Goal: Contribute content: Add original content to the website for others to see

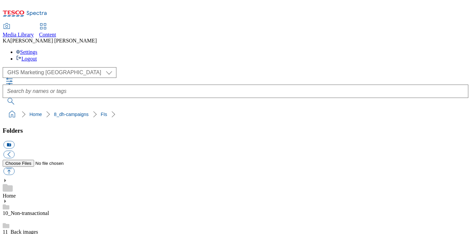
scroll to position [131, 0]
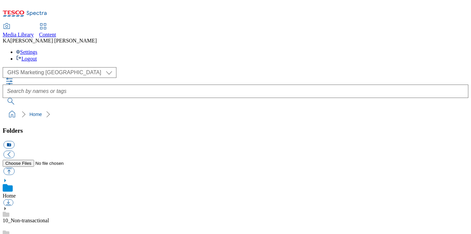
scroll to position [111, 0]
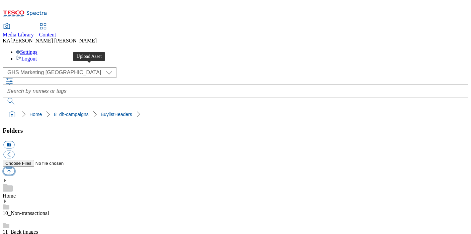
click at [14, 167] on button "button" at bounding box center [8, 171] width 11 height 8
type input "C:\fakepath\1760007750581-ad542466_Ginsters_LegoBrand_H_1184x333_V1.jpg"
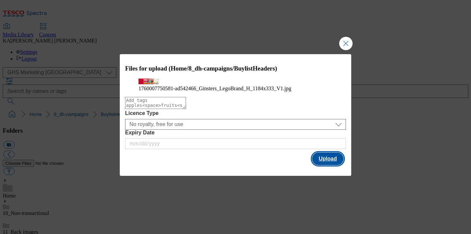
click at [331, 165] on button "Upload" at bounding box center [327, 158] width 31 height 13
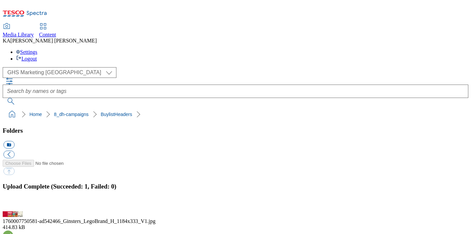
click at [13, 204] on button "button" at bounding box center [8, 207] width 10 height 6
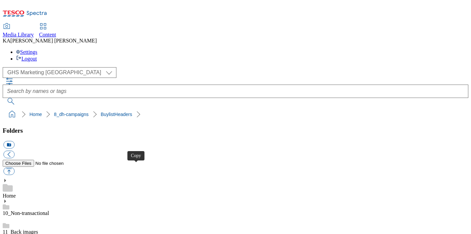
click at [14, 167] on button "button" at bounding box center [8, 171] width 11 height 8
type input "C:\fakepath\1760084085296-ad542254_Shreddies_LegoBrand_H_1184x333_V1.jpg"
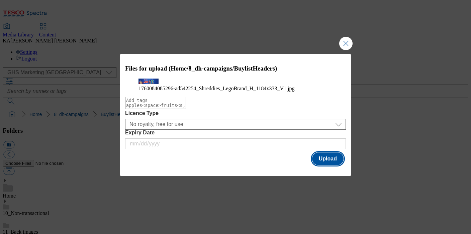
click at [327, 165] on button "Upload" at bounding box center [327, 158] width 31 height 13
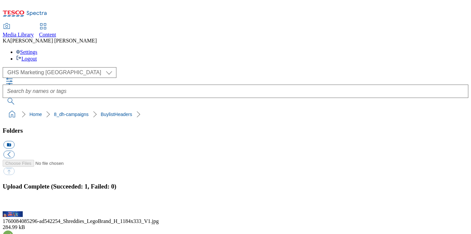
click at [13, 204] on button "button" at bounding box center [8, 207] width 10 height 6
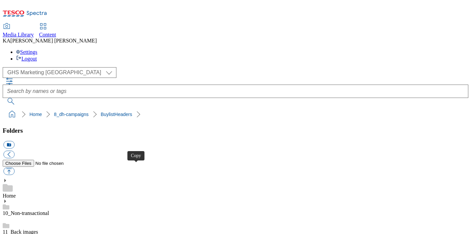
click at [14, 167] on button "button" at bounding box center [8, 171] width 11 height 8
type input "C:\fakepath\1760101029796-ad542195_Kefir_LegoBrand_H_1184x333_V5.jpg"
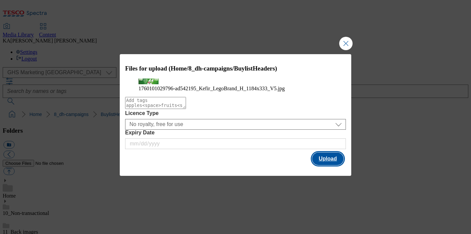
click at [320, 165] on button "Upload" at bounding box center [327, 158] width 31 height 13
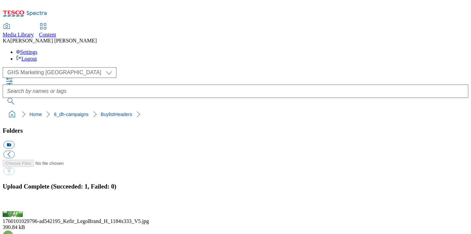
click at [13, 204] on button "button" at bounding box center [8, 207] width 10 height 6
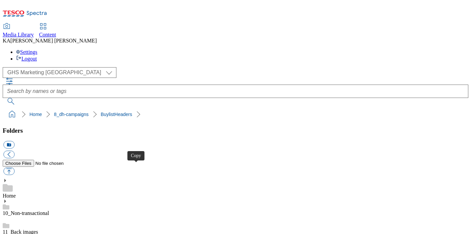
click at [14, 167] on button "button" at bounding box center [8, 171] width 11 height 8
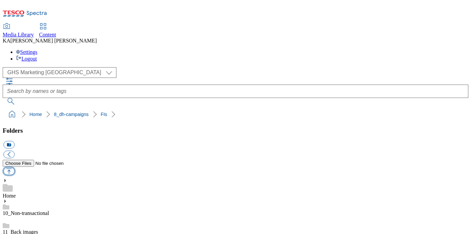
type input "C:\fakepath\1759749729344-ad541767_Purina_Felix_Legobrand_2560x320_V1.jpg"
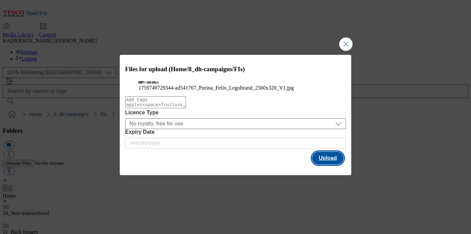
click at [319, 164] on button "Upload" at bounding box center [327, 158] width 31 height 13
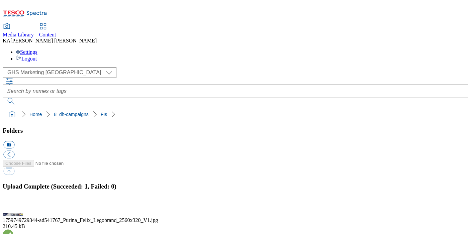
click at [13, 204] on button "button" at bounding box center [8, 207] width 10 height 6
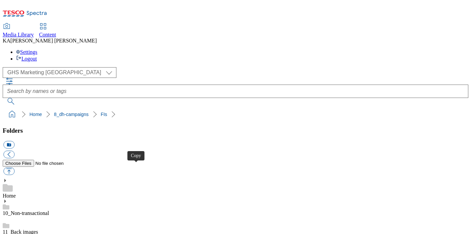
click at [14, 167] on button "button" at bounding box center [8, 171] width 11 height 8
type input "C:\fakepath\1759477600362-Ad541480_Anchor_legobrand_H_1184x333_V1.jpg"
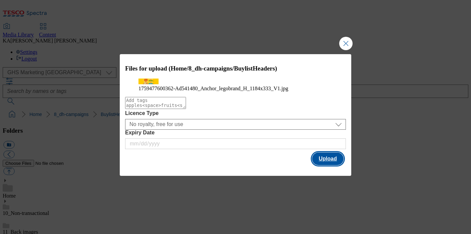
click at [319, 165] on button "Upload" at bounding box center [327, 158] width 31 height 13
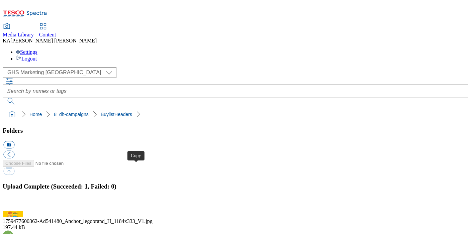
click at [13, 204] on button "button" at bounding box center [8, 207] width 10 height 6
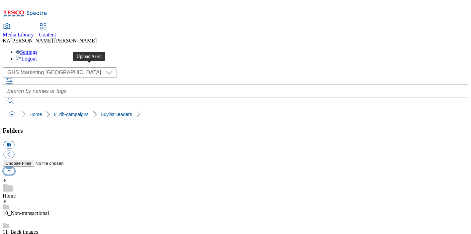
click at [14, 167] on button "button" at bounding box center [8, 171] width 11 height 8
type input "C:\fakepath\1759933394681-ad539909_Flora_LegoBrand_H_1184x333_V1.jpg"
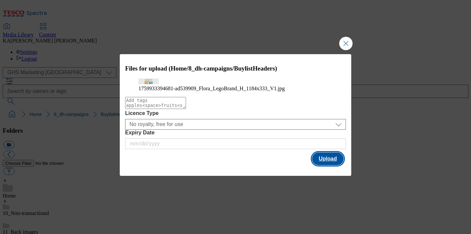
click at [323, 165] on button "Upload" at bounding box center [327, 158] width 31 height 13
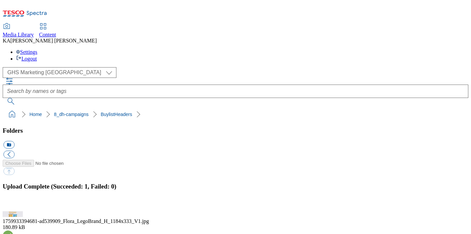
click at [13, 204] on button "button" at bounding box center [8, 207] width 10 height 6
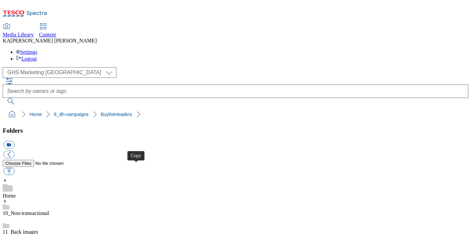
click at [14, 167] on button "button" at bounding box center [8, 171] width 11 height 8
type input "C:\fakepath\1759838139878-ad542270_Diet_Coke_Disaronno_LegoBrand_H_1184x333_V4.…"
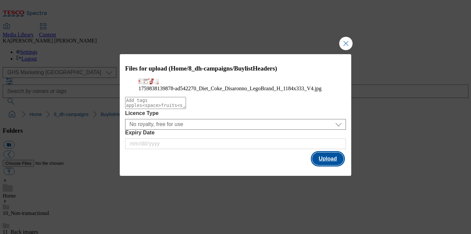
click at [322, 165] on button "Upload" at bounding box center [327, 158] width 31 height 13
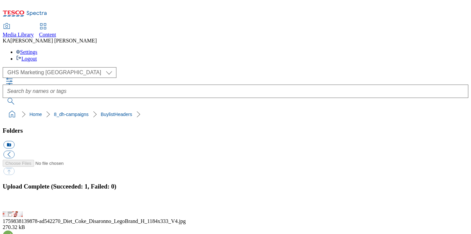
click at [13, 204] on button "button" at bounding box center [8, 207] width 10 height 6
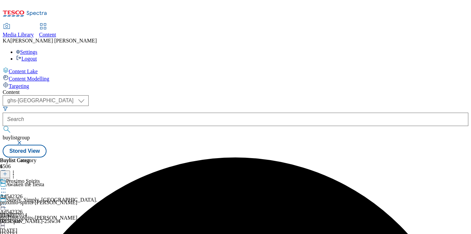
select select "ghs-[GEOGRAPHIC_DATA]"
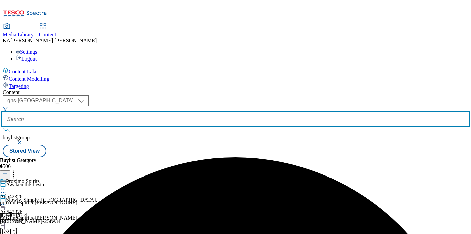
click at [147, 113] on input "text" at bounding box center [235, 119] width 465 height 13
paste input "samworth-brothers-ginsters-beef-25tw34"
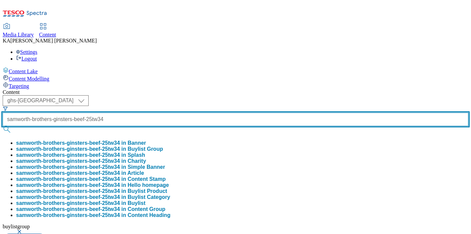
scroll to position [0, 39]
type input "samworth-brothers-ginsters-beef-25tw34"
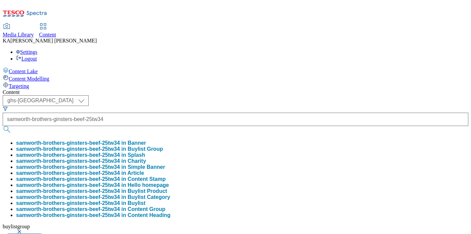
scroll to position [0, 0]
click at [154, 146] on button "samworth-brothers-ginsters-beef-25tw34 in Buylist Group" at bounding box center [89, 149] width 147 height 6
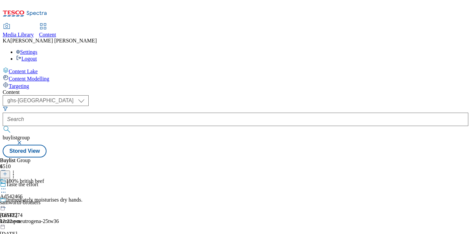
click at [44, 178] on div "100% british beef" at bounding box center [22, 185] width 44 height 15
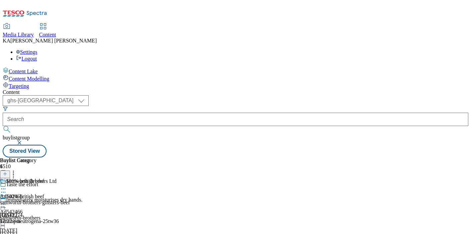
click at [4, 204] on circle at bounding box center [3, 204] width 1 height 1
click at [28, 216] on span "Edit" at bounding box center [25, 218] width 8 height 5
select select "tactical"
select select "supplier funded short term 1-3 weeks"
select select "dunnhumby"
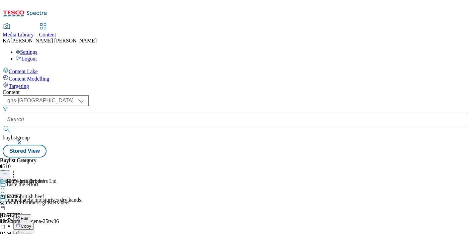
select select "Banner"
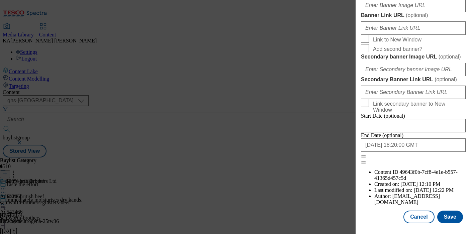
scroll to position [610, 0]
click at [388, 12] on input "Banner Image URL ( optional )" at bounding box center [413, 5] width 105 height 13
paste input "[URL][DOMAIN_NAME]"
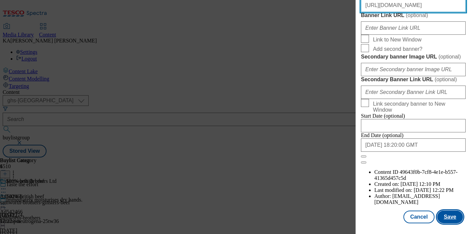
type input "[URL][DOMAIN_NAME]"
click at [449, 215] on button "Save" at bounding box center [450, 217] width 26 height 13
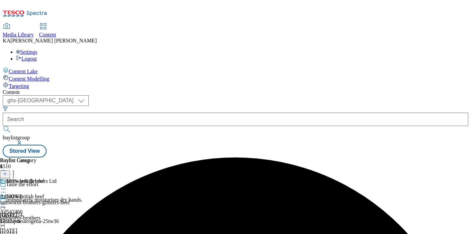
click at [7, 201] on icon at bounding box center [3, 204] width 7 height 7
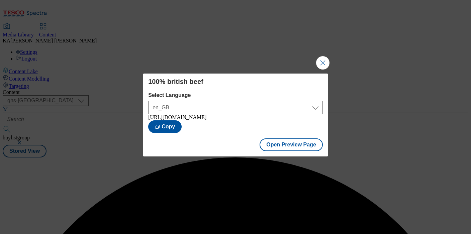
click at [269, 156] on div "Open Preview Page" at bounding box center [235, 145] width 185 height 22
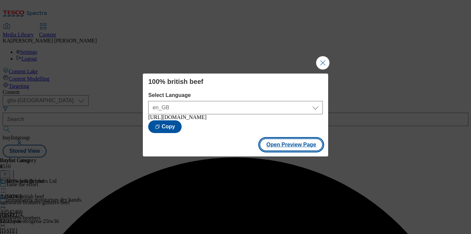
click at [272, 146] on button "Open Preview Page" at bounding box center [290, 144] width 63 height 13
click at [330, 60] on div "100% british beef Select Language en_GB en_GB [URL][DOMAIN_NAME] Copy Open Prev…" at bounding box center [235, 117] width 471 height 234
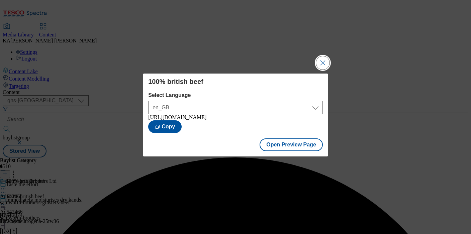
click at [324, 59] on button "Close Modal" at bounding box center [322, 62] width 13 height 13
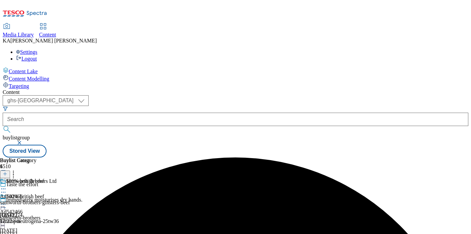
click at [7, 201] on icon at bounding box center [3, 204] width 7 height 7
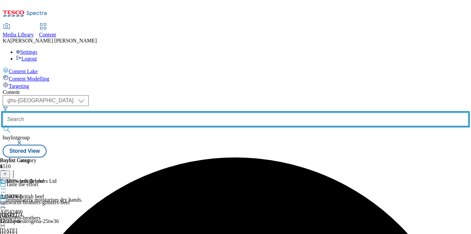
click at [162, 113] on input "text" at bounding box center [235, 119] width 465 height 13
paste input "nestle-shreddies-25tw34"
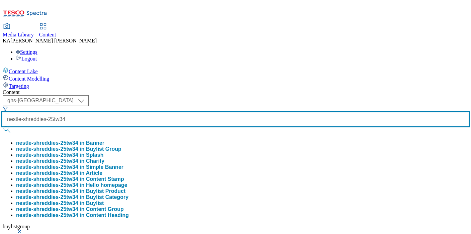
type input "nestle-shreddies-25tw34"
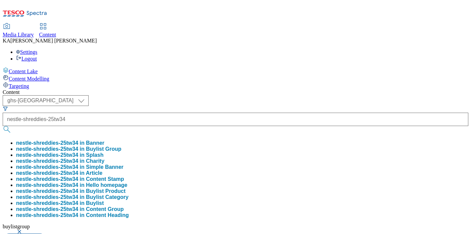
scroll to position [0, 0]
click at [121, 146] on button "nestle-shreddies-25tw34 in Buylist Group" at bounding box center [68, 149] width 105 height 6
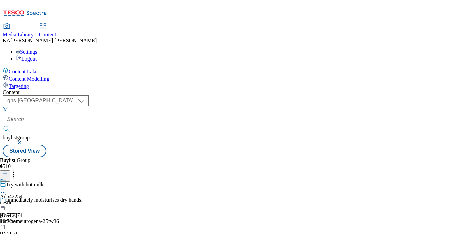
click at [7, 185] on icon at bounding box center [3, 188] width 7 height 7
click at [28, 201] on span "Edit" at bounding box center [25, 203] width 8 height 5
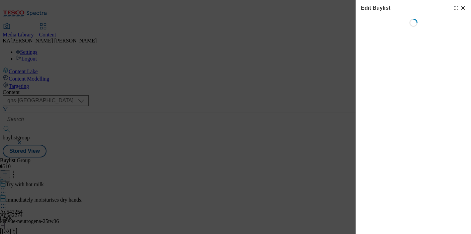
select select "tactical"
select select "supplier funded short term 1-3 weeks"
select select "dunnhumby"
select select "Banner"
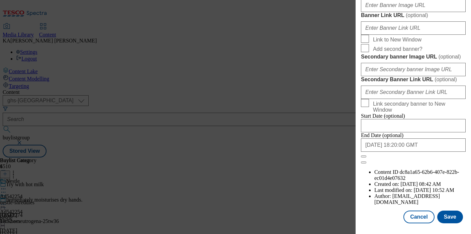
scroll to position [632, 0]
click at [377, 12] on div "Modal" at bounding box center [413, 4] width 105 height 16
click at [374, 12] on input "Banner Image URL ( optional )" at bounding box center [413, 5] width 105 height 13
paste input "[URL][DOMAIN_NAME]"
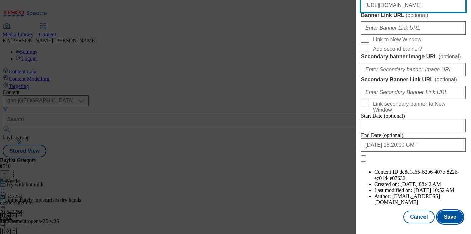
type input "[URL][DOMAIN_NAME]"
click at [448, 212] on button "Save" at bounding box center [450, 217] width 26 height 13
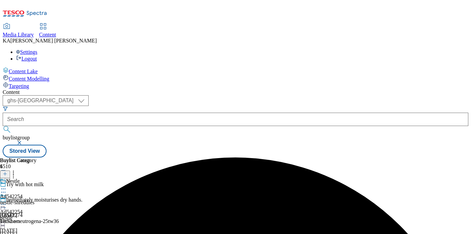
click at [7, 201] on icon at bounding box center [3, 204] width 7 height 7
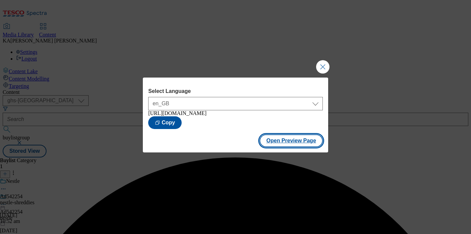
click at [273, 147] on button "Open Preview Page" at bounding box center [290, 140] width 63 height 13
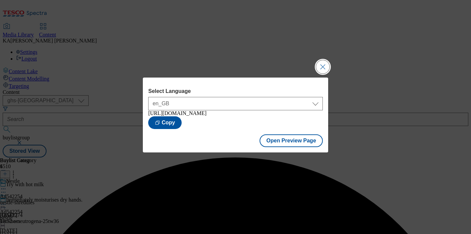
click at [322, 67] on button "Close Modal" at bounding box center [322, 66] width 13 height 13
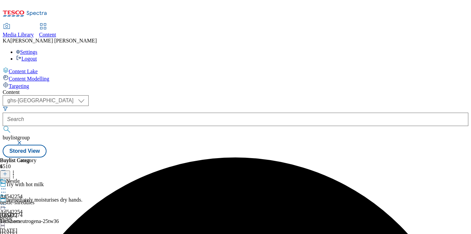
click at [6, 204] on circle at bounding box center [5, 204] width 1 height 1
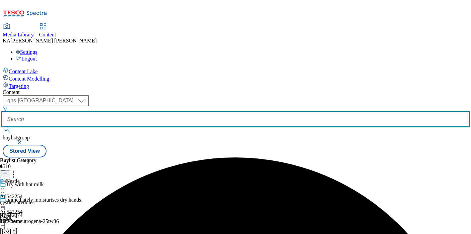
click at [167, 113] on input "text" at bounding box center [235, 119] width 465 height 13
paste input "biotiful-kefir-drinks-25tw34"
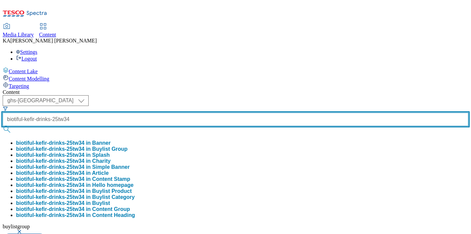
type input "biotiful-kefir-drinks-25tw34"
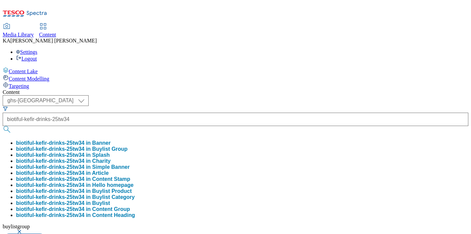
scroll to position [0, 0]
click at [127, 146] on button "biotiful-kefir-drinks-25tw34 in Buylist Group" at bounding box center [71, 149] width 111 height 6
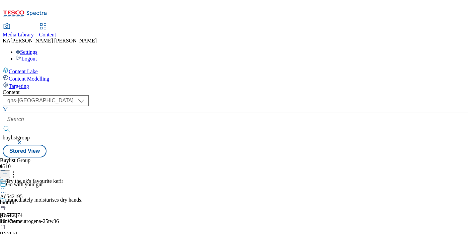
click at [2, 188] on circle at bounding box center [1, 188] width 1 height 1
click at [28, 201] on span "Edit" at bounding box center [25, 203] width 8 height 5
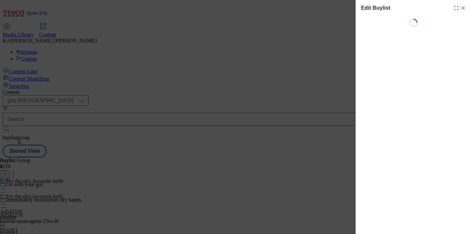
select select "tactical"
select select "supplier funded short term 1-3 weeks"
select select "dunnhumby"
select select "Banner"
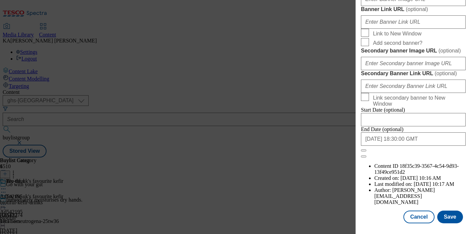
scroll to position [624, 0]
paste input "[URL][DOMAIN_NAME]"
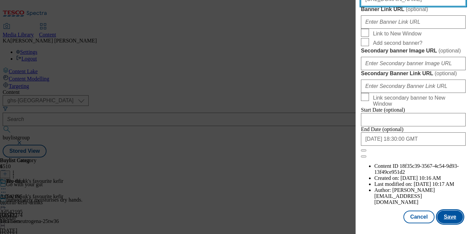
type input "[URL][DOMAIN_NAME]"
click at [450, 218] on button "Save" at bounding box center [450, 217] width 26 height 13
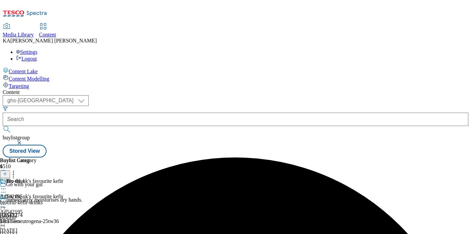
click at [7, 201] on icon at bounding box center [3, 204] width 7 height 7
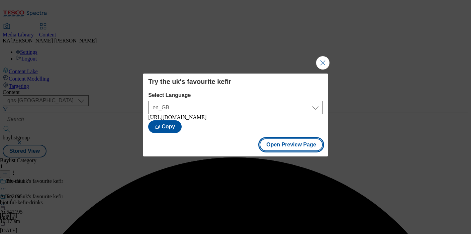
click at [274, 148] on button "Open Preview Page" at bounding box center [290, 144] width 63 height 13
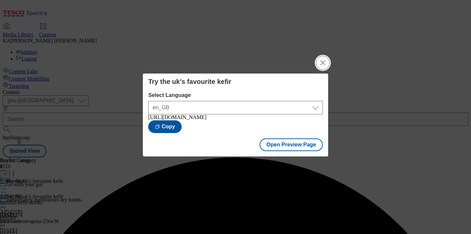
click at [320, 56] on button "Close Modal" at bounding box center [322, 62] width 13 height 13
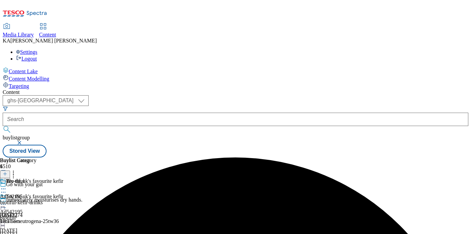
click at [7, 201] on icon at bounding box center [3, 204] width 7 height 7
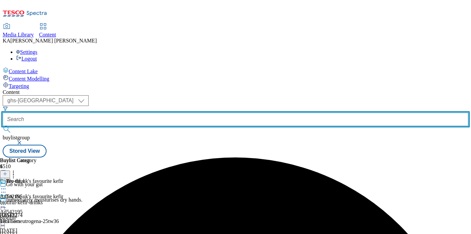
click at [161, 113] on input "text" at bounding box center [235, 119] width 465 height 13
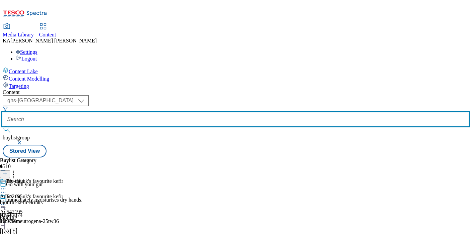
paste input "[PERSON_NAME]-foods-anchor-25tw34"
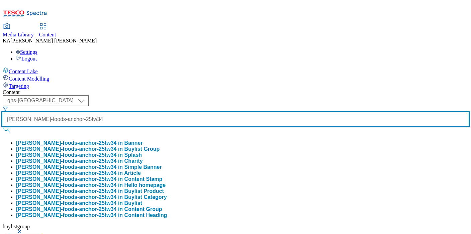
type input "[PERSON_NAME]-foods-anchor-25tw34"
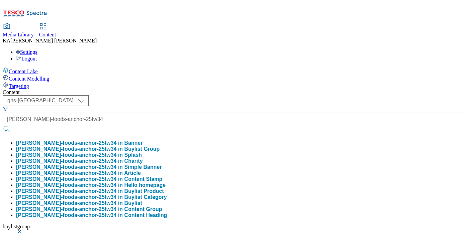
scroll to position [0, 0]
click at [159, 146] on button "[PERSON_NAME]-foods-anchor-25tw34 in Buylist Group" at bounding box center [87, 149] width 143 height 6
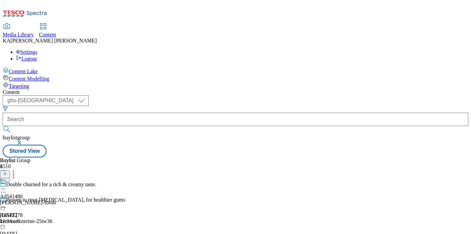
click at [6, 188] on circle at bounding box center [5, 188] width 1 height 1
click at [28, 201] on span "Edit" at bounding box center [25, 203] width 8 height 5
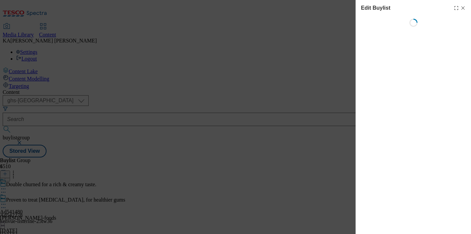
select select "tactical"
select select "supplier funded short term 1-3 weeks"
select select "dunnhumby"
select select "Banner"
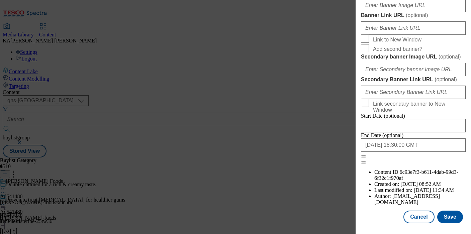
scroll to position [667, 0]
click at [369, 12] on input "Banner Image URL ( optional )" at bounding box center [413, 5] width 105 height 13
paste input "[URL][DOMAIN_NAME]"
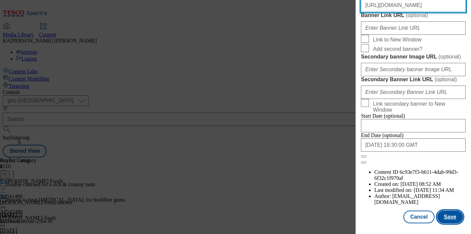
type input "[URL][DOMAIN_NAME]"
click at [449, 216] on button "Save" at bounding box center [450, 217] width 26 height 13
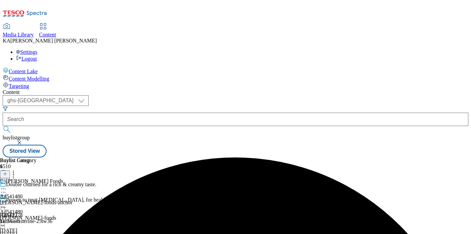
click at [7, 201] on icon at bounding box center [3, 204] width 7 height 7
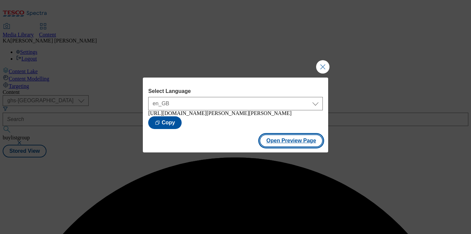
click at [267, 144] on button "Open Preview Page" at bounding box center [290, 140] width 63 height 13
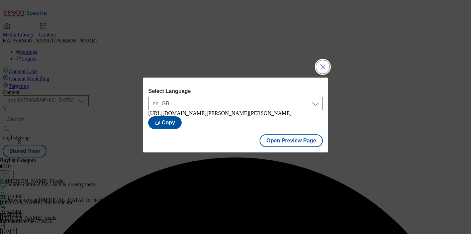
click at [322, 63] on button "Close Modal" at bounding box center [322, 66] width 13 height 13
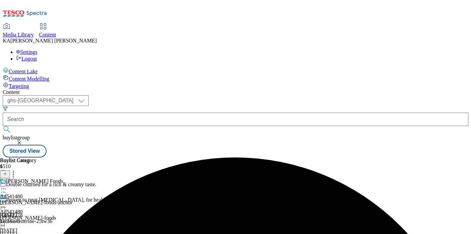
click at [7, 201] on icon at bounding box center [3, 204] width 7 height 7
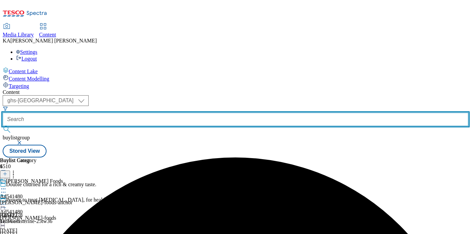
click at [154, 113] on input "text" at bounding box center [235, 119] width 465 height 13
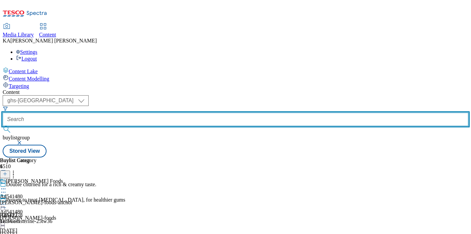
paste input "upfield-flora-spreads-25tw34"
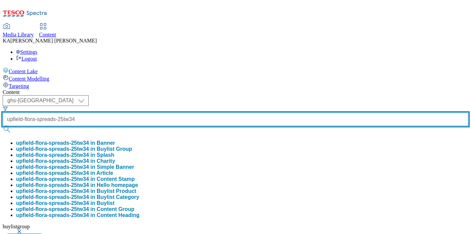
type input "upfield-flora-spreads-25tw34"
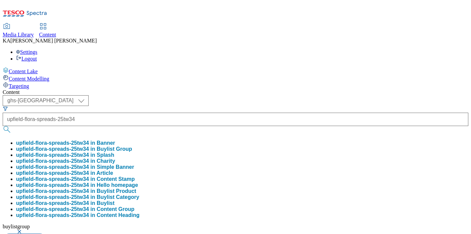
scroll to position [0, 0]
click at [132, 146] on button "upfield-flora-spreads-25tw34 in Buylist Group" at bounding box center [74, 149] width 116 height 6
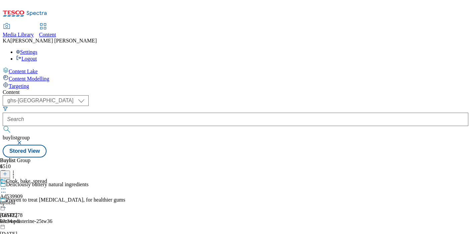
click at [7, 185] on icon at bounding box center [3, 188] width 7 height 7
click at [28, 201] on span "Edit" at bounding box center [25, 203] width 8 height 5
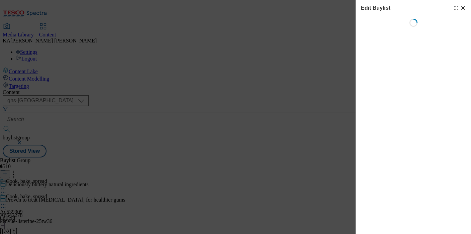
select select "tactical"
select select "supplier funded short term 1-3 weeks"
select select "dunnhumby"
select select "Banner"
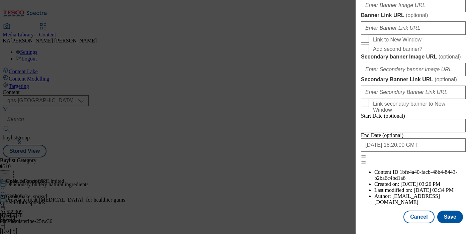
scroll to position [602, 0]
click at [382, 12] on input "Banner Image URL ( optional )" at bounding box center [413, 5] width 105 height 13
paste input "[URL][DOMAIN_NAME]"
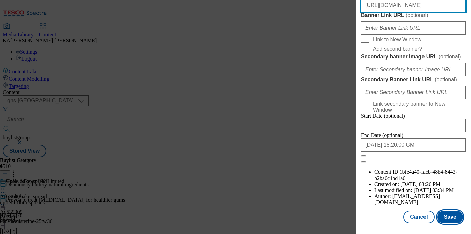
type input "[URL][DOMAIN_NAME]"
click at [445, 218] on button "Save" at bounding box center [450, 217] width 26 height 13
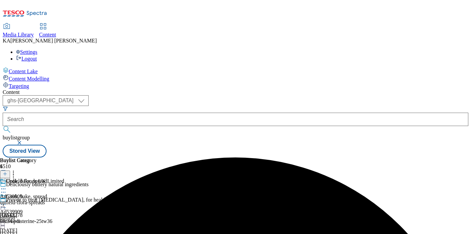
click at [7, 201] on icon at bounding box center [3, 204] width 7 height 7
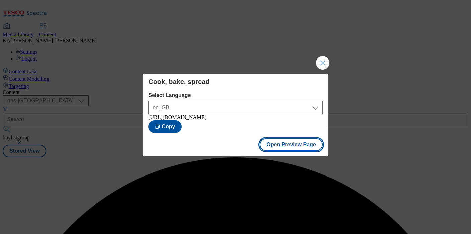
click at [277, 151] on button "Open Preview Page" at bounding box center [290, 144] width 63 height 13
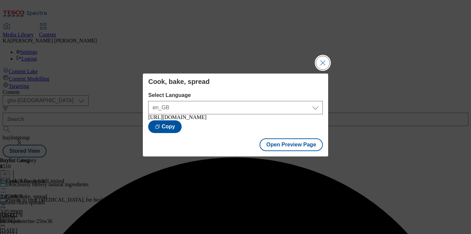
click at [326, 57] on button "Close Modal" at bounding box center [322, 62] width 13 height 13
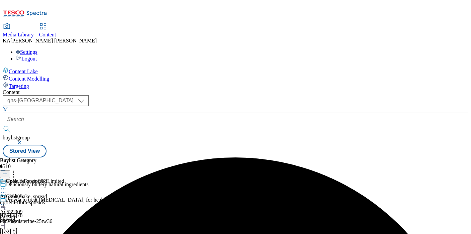
click at [7, 201] on icon at bounding box center [3, 204] width 7 height 7
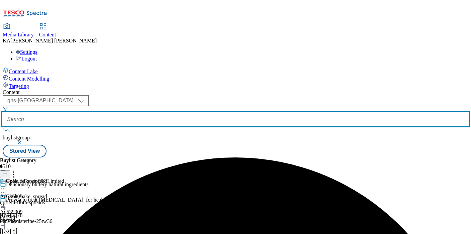
click at [157, 113] on input "text" at bounding box center [235, 119] width 465 height 13
paste input "coca-cola-diet-coke-25tw33"
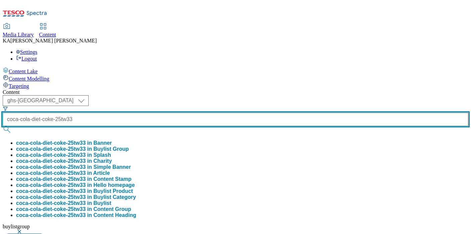
scroll to position [0, 12]
type input "coca-cola-diet-coke-25tw33"
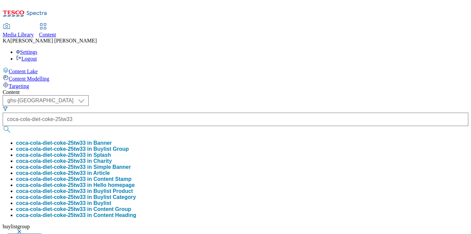
scroll to position [0, 0]
click at [112, 140] on button "coca-cola-diet-coke-25tw33 in Banner" at bounding box center [64, 143] width 96 height 6
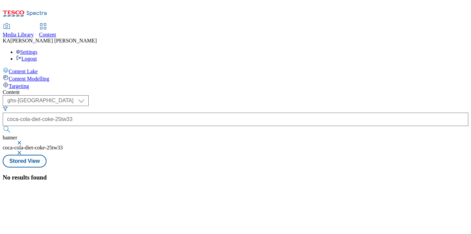
click at [23, 141] on button "button" at bounding box center [20, 143] width 7 height 4
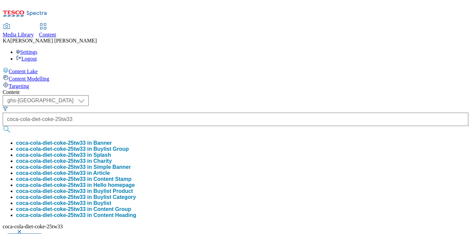
click at [129, 146] on button "coca-cola-diet-coke-25tw33 in Buylist Group" at bounding box center [72, 149] width 113 height 6
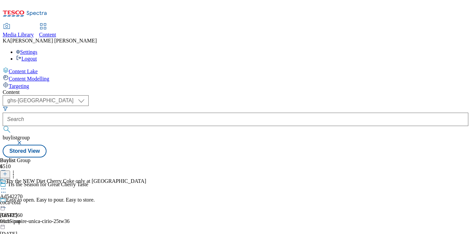
click at [7, 185] on icon at bounding box center [3, 188] width 7 height 7
click at [28, 201] on span "Edit" at bounding box center [25, 203] width 8 height 5
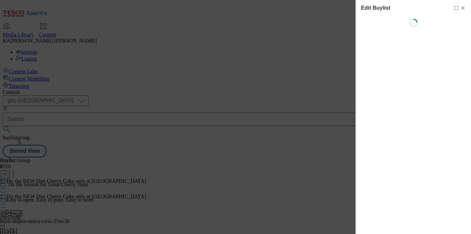
select select "tactical"
select select "supplier funded short term 1-3 weeks"
select select "dunnhumby"
select select "Banner"
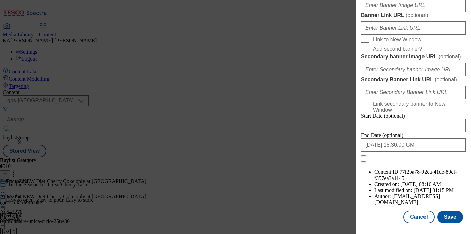
scroll to position [622, 0]
click at [381, 12] on input "Banner Image URL ( optional )" at bounding box center [413, 5] width 105 height 13
paste input "[URL][DOMAIN_NAME]"
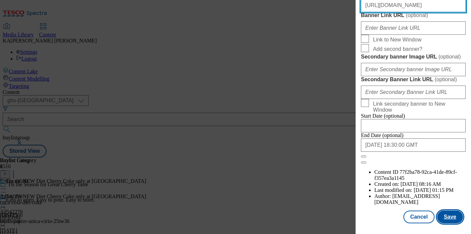
type input "[URL][DOMAIN_NAME]"
click at [450, 217] on button "Save" at bounding box center [450, 217] width 26 height 13
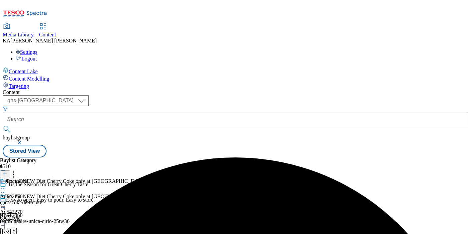
click at [7, 201] on icon at bounding box center [3, 204] width 7 height 7
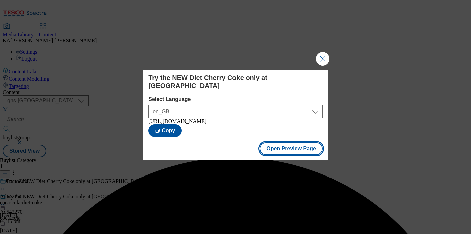
click at [274, 148] on button "Open Preview Page" at bounding box center [290, 148] width 63 height 13
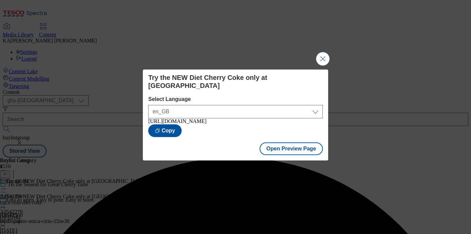
click at [330, 58] on div "Try the NEW Diet Cherry Coke only at Tesco Select Language en_GB en_GB [URL][DO…" at bounding box center [235, 117] width 471 height 234
click at [321, 60] on button "Close Modal" at bounding box center [322, 58] width 13 height 13
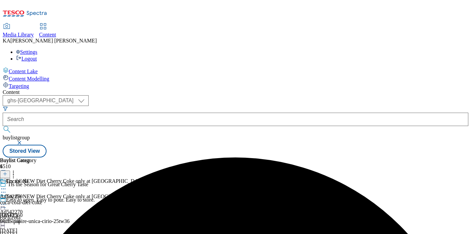
click at [7, 201] on icon at bounding box center [3, 204] width 7 height 7
